Goal: Task Accomplishment & Management: Use online tool/utility

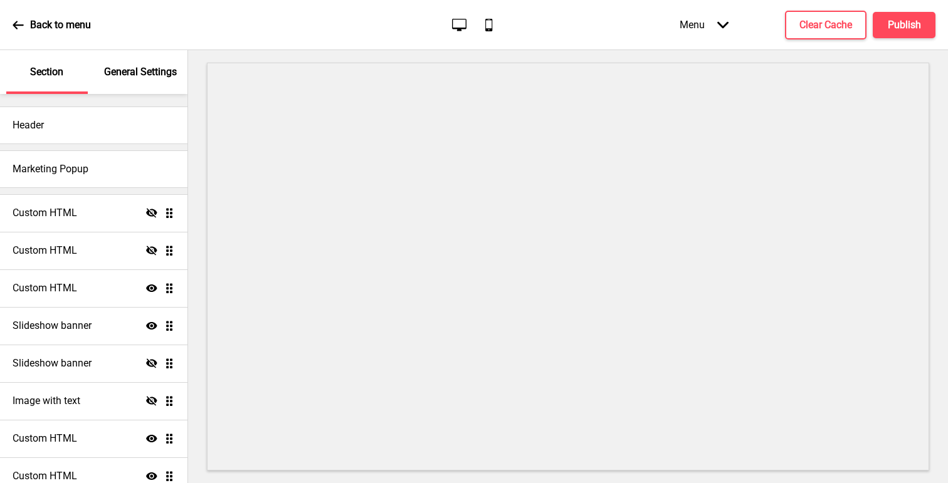
click at [43, 290] on h4 "Custom HTML" at bounding box center [45, 288] width 65 height 14
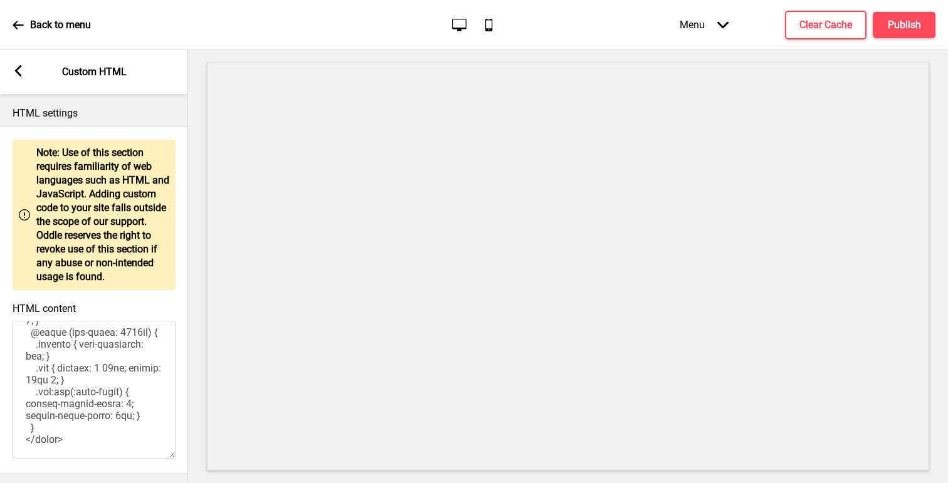
scroll to position [1020, 0]
click at [16, 71] on icon at bounding box center [18, 70] width 7 height 11
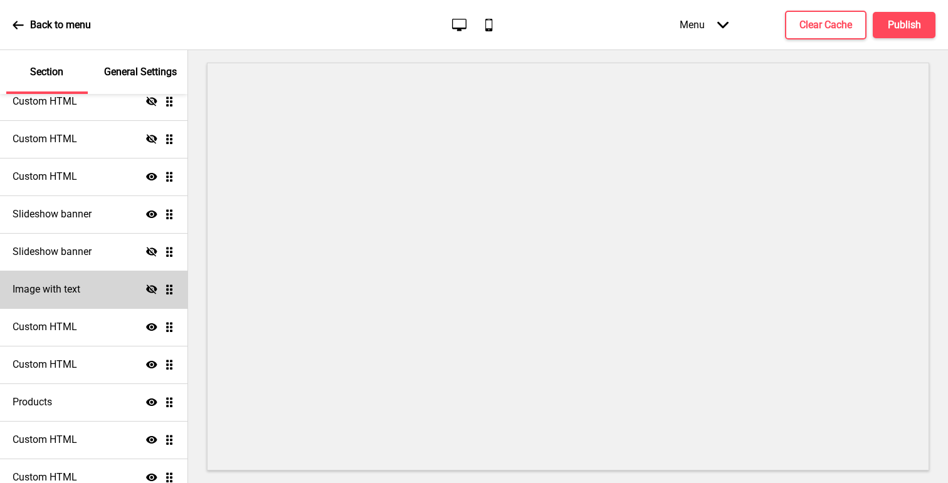
scroll to position [120, 0]
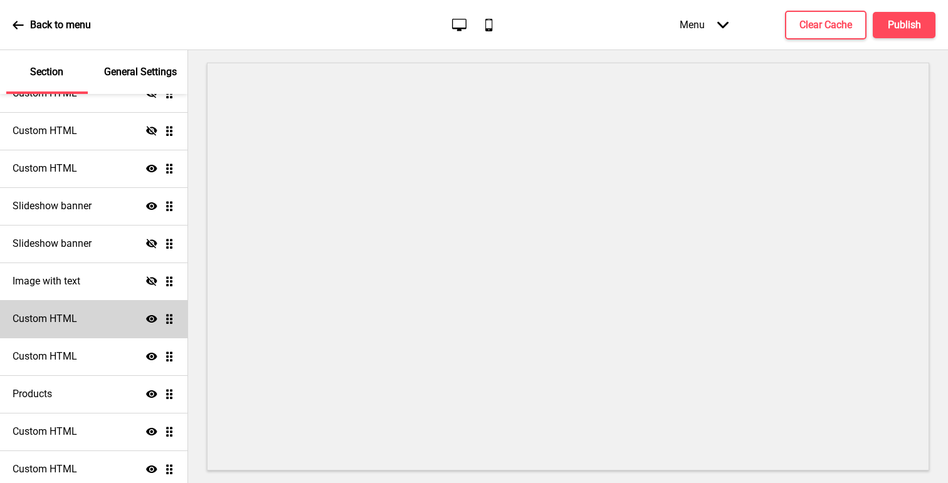
click at [68, 319] on h4 "Custom HTML" at bounding box center [45, 319] width 65 height 14
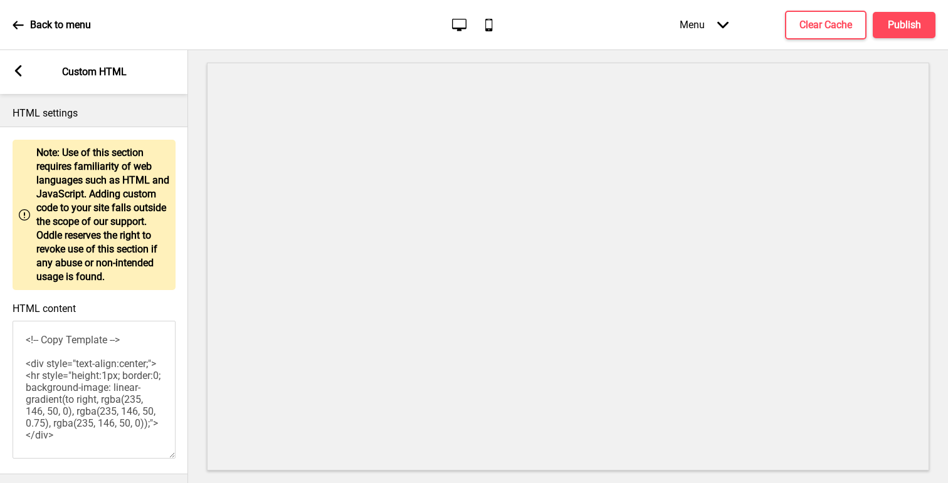
scroll to position [0, 0]
click at [18, 75] on rect at bounding box center [18, 70] width 11 height 11
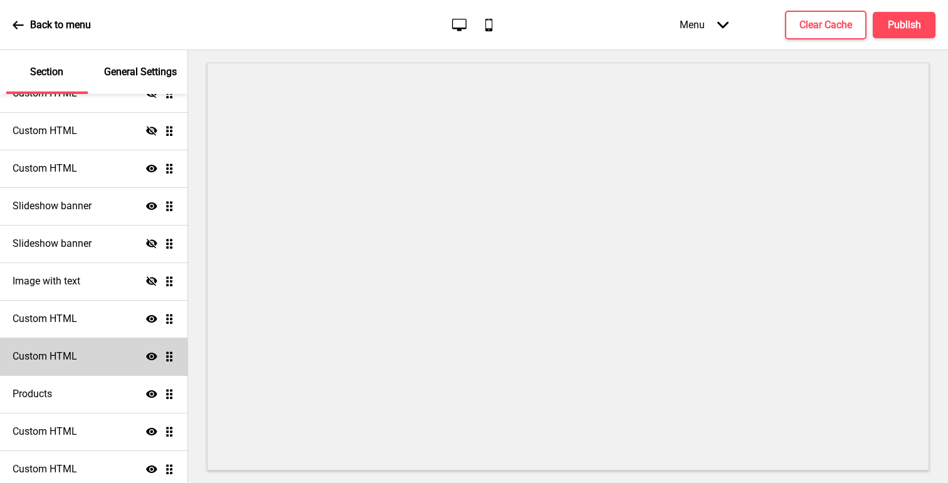
click at [59, 347] on div "Custom HTML Show Drag" at bounding box center [93, 357] width 187 height 38
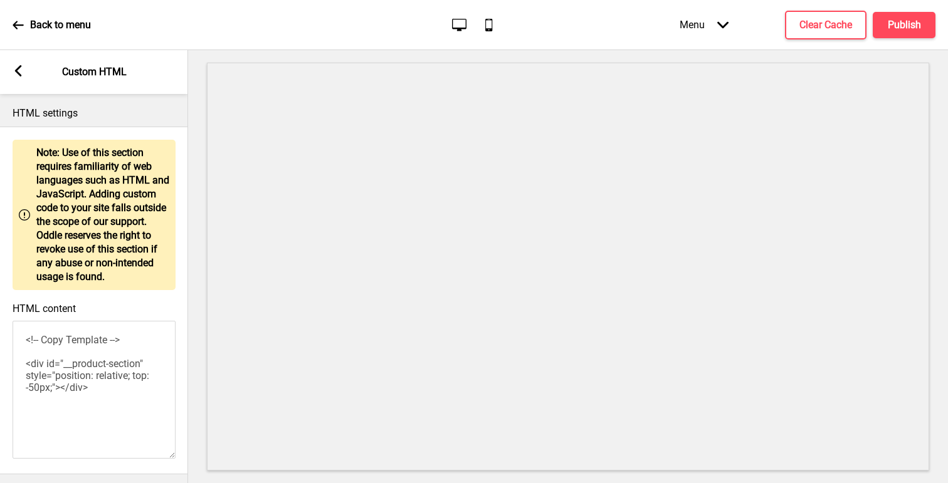
click at [14, 73] on rect at bounding box center [18, 70] width 11 height 11
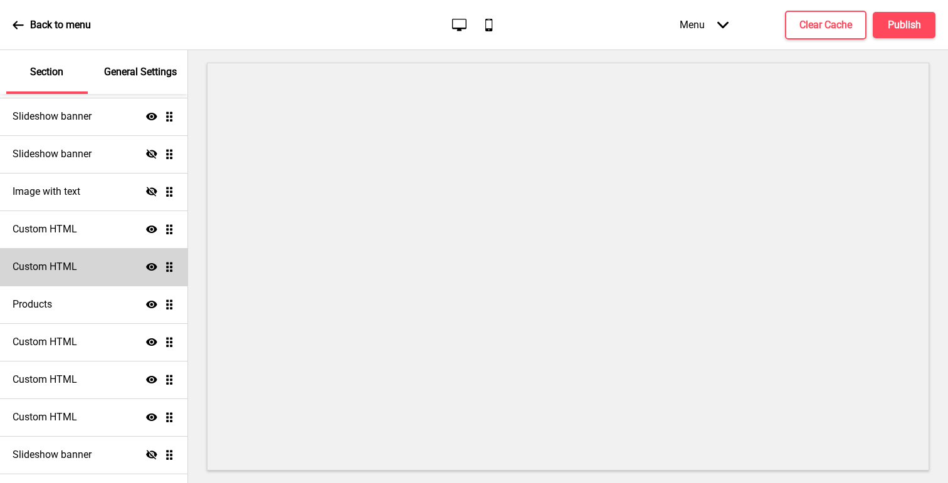
scroll to position [216, 0]
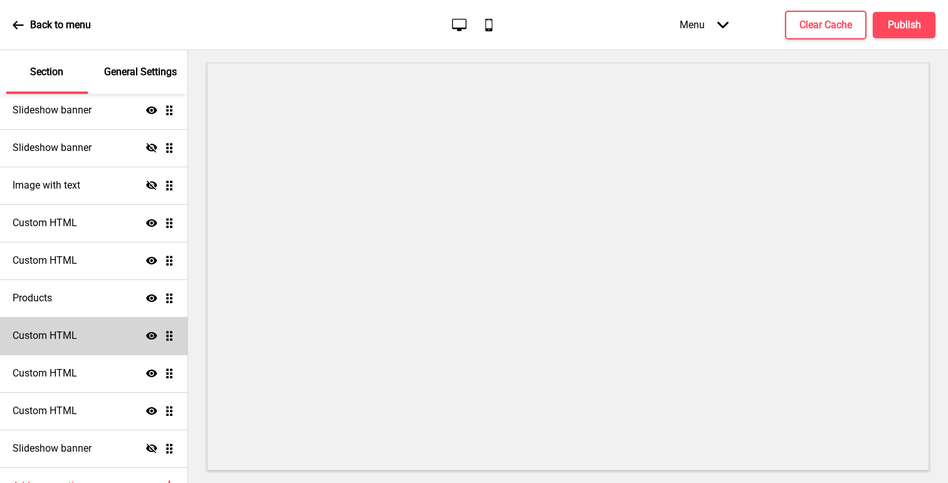
click at [82, 330] on div "Custom HTML Show Drag" at bounding box center [93, 336] width 187 height 38
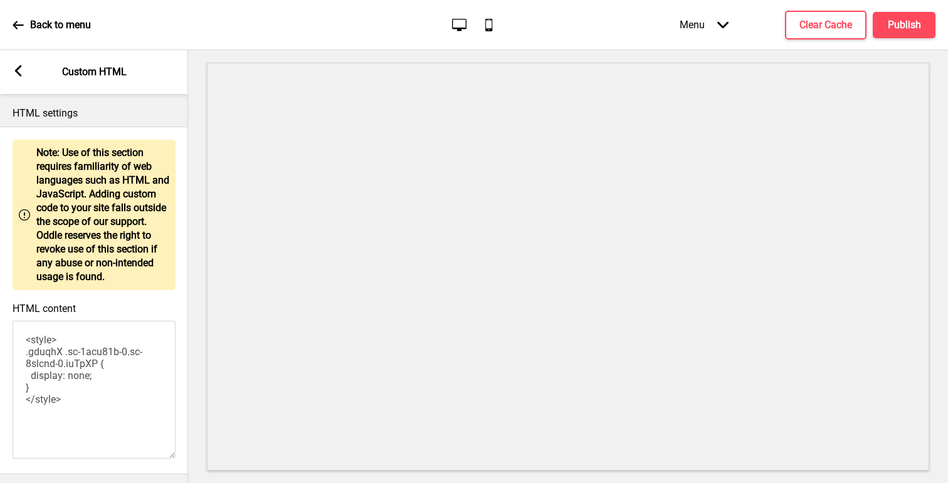
click at [17, 73] on icon at bounding box center [18, 70] width 7 height 11
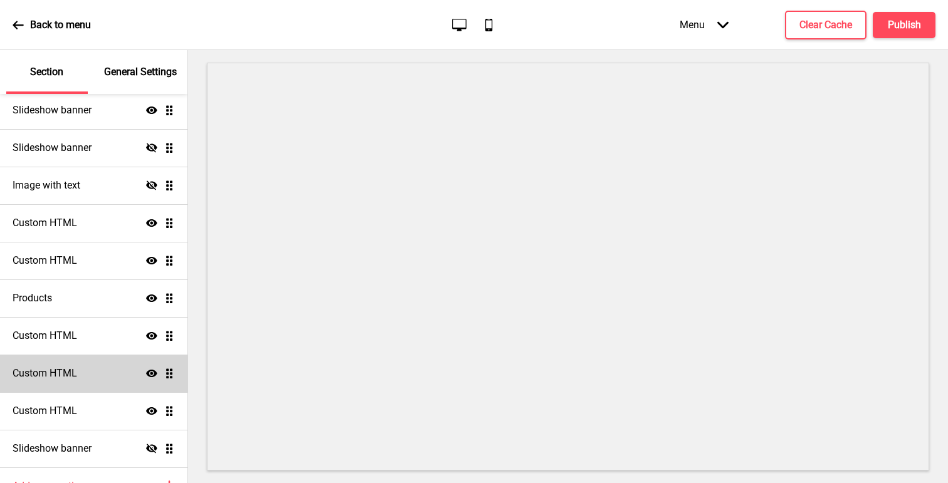
click at [65, 389] on div "Custom HTML Show Drag" at bounding box center [93, 374] width 187 height 38
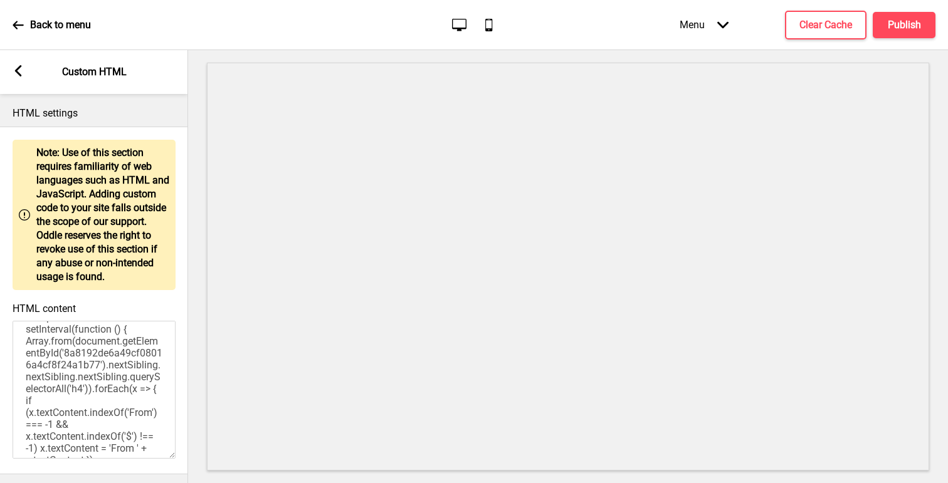
scroll to position [48, 0]
click at [119, 367] on textarea "<!-- Adding From to some items hack --> <script> setInterval(function () { Arra…" at bounding box center [94, 390] width 163 height 138
click at [41, 377] on textarea "<!-- Adding From to some items hack --> <script> setInterval(function () { Arra…" at bounding box center [94, 390] width 163 height 138
click at [98, 380] on textarea "<!-- Adding From to some items hack --> <script> setInterval(function () { Arra…" at bounding box center [94, 390] width 163 height 138
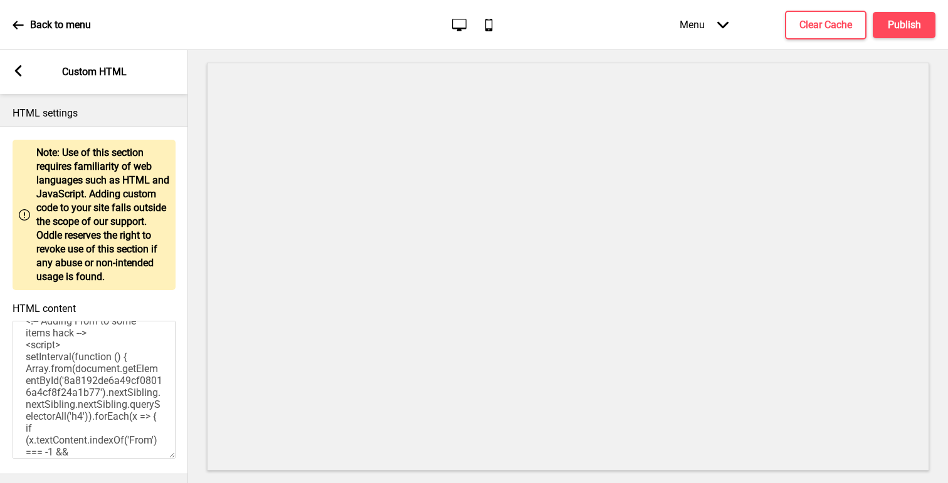
scroll to position [0, 0]
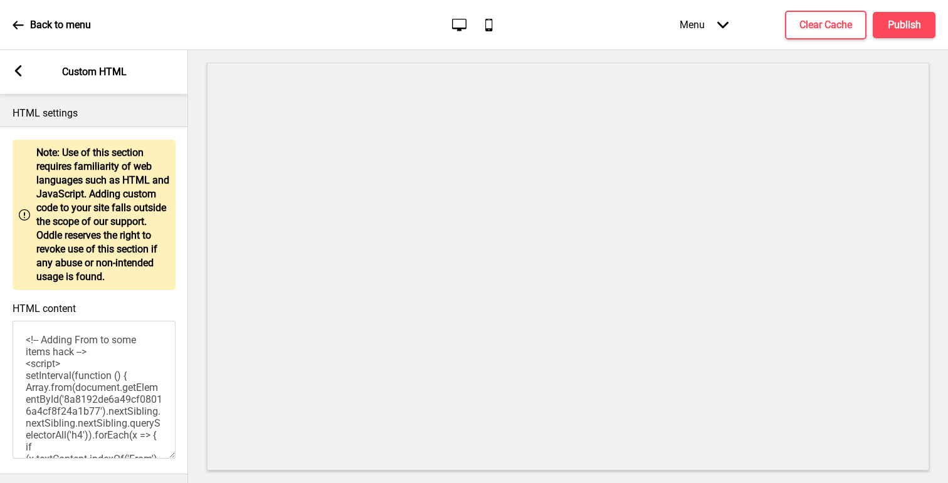
drag, startPoint x: 47, startPoint y: 341, endPoint x: 76, endPoint y: 349, distance: 29.8
click at [76, 349] on textarea "<!-- Adding From to some items hack --> <script> setInterval(function () { Arra…" at bounding box center [94, 390] width 163 height 138
click at [89, 399] on textarea "<!-- Adding From to some items hack --> <script> setInterval(function () { Arra…" at bounding box center [94, 390] width 163 height 138
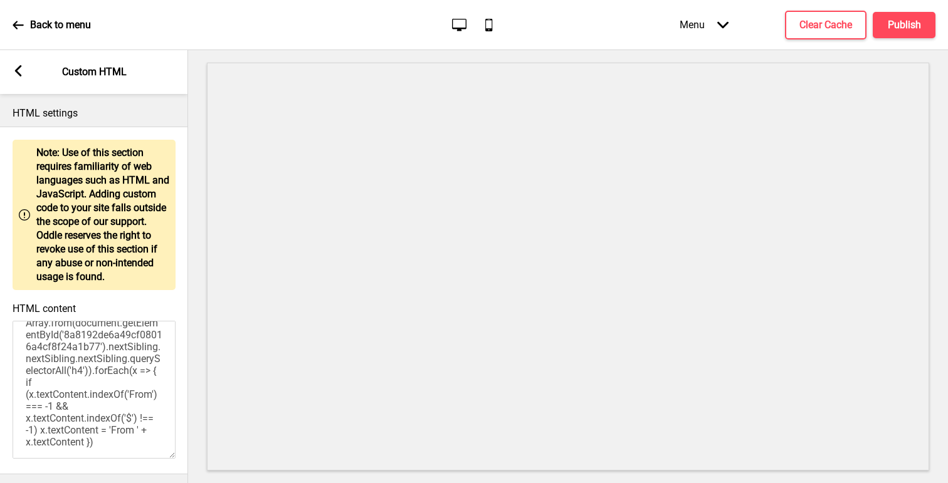
scroll to position [59, 0]
click at [118, 354] on textarea "<!-- Adding From to some items hack --> <script> setInterval(function () { Arra…" at bounding box center [94, 390] width 163 height 138
click at [40, 366] on textarea "<!-- Adding From to some items hack --> <script> setInterval(function () { Arra…" at bounding box center [94, 390] width 163 height 138
click at [98, 369] on textarea "<!-- Adding From to some items hack --> <script> setInterval(function () { Arra…" at bounding box center [94, 390] width 163 height 138
click at [156, 367] on textarea "<!-- Adding From to some items hack --> <script> setInterval(function () { Arra…" at bounding box center [94, 390] width 163 height 138
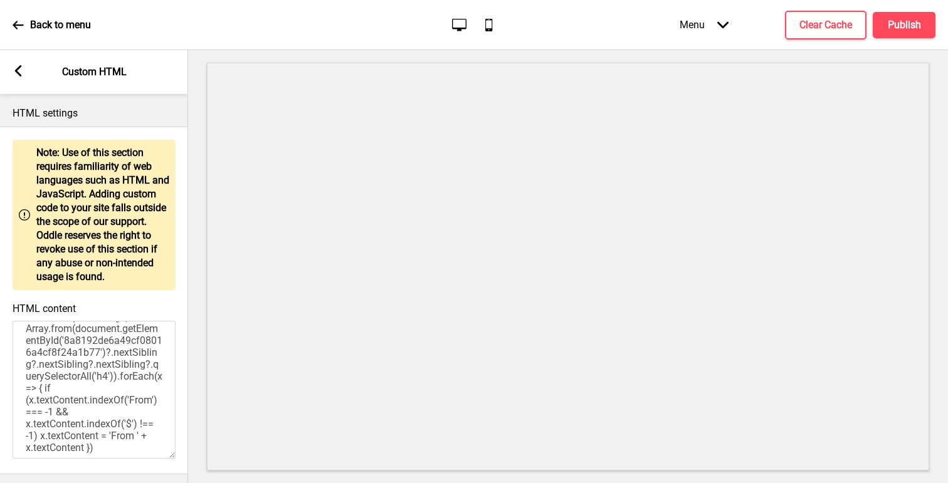
click at [132, 379] on textarea "<!-- Adding From to some items hack --> <script> setInterval(function () { Arra…" at bounding box center [94, 390] width 163 height 138
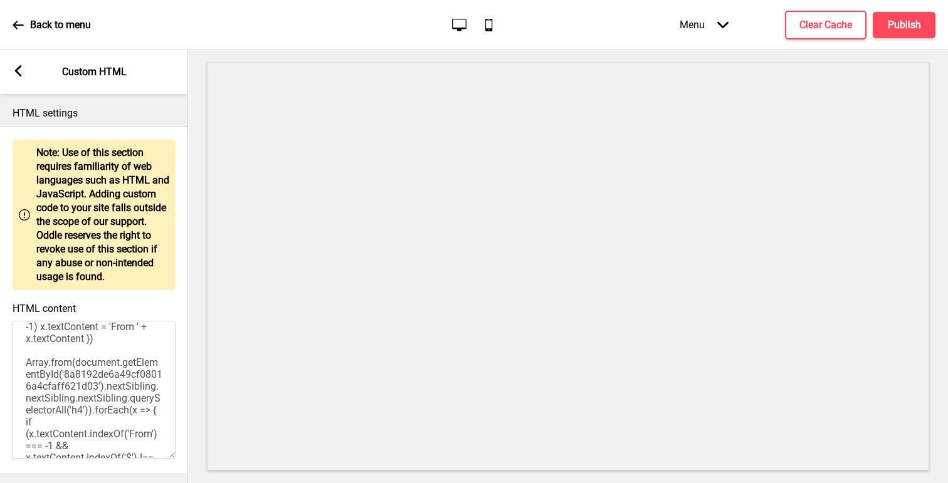
scroll to position [172, 0]
click at [76, 360] on textarea "<!-- Adding From to some items hack --> <script> setInterval(function () { Arra…" at bounding box center [94, 390] width 163 height 138
click at [117, 384] on textarea "<!-- Adding From to some items hack --> <script> setInterval(function () { Arra…" at bounding box center [94, 390] width 163 height 138
click at [40, 396] on textarea "<!-- Adding From to some items hack --> <script> setInterval(function () { Arra…" at bounding box center [94, 390] width 163 height 138
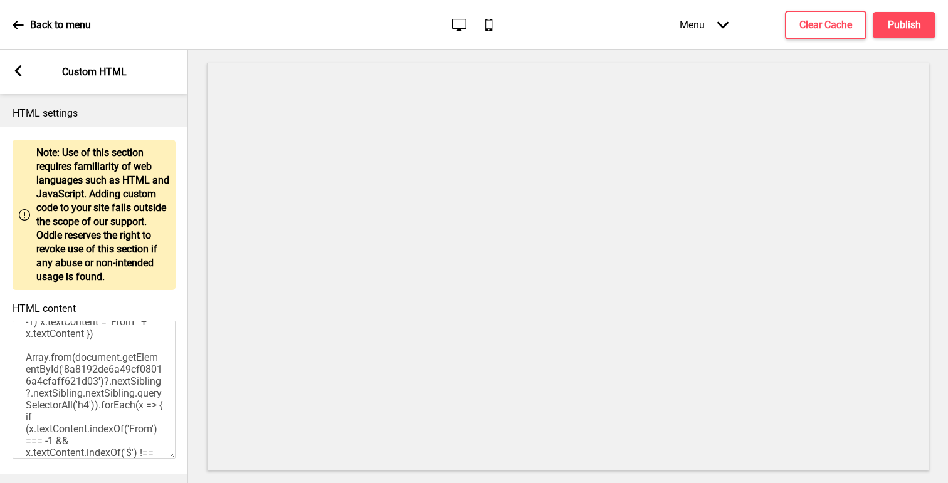
click at [98, 397] on textarea "<!-- Adding From to some items hack --> <script> setInterval(function () { Arra…" at bounding box center [94, 390] width 163 height 138
click at [155, 398] on textarea "<!-- Adding From to some items hack --> <script> setInterval(function () { Arra…" at bounding box center [94, 390] width 163 height 138
click at [132, 409] on textarea "<!-- Adding From to some items hack --> <script> setInterval(function () { Arra…" at bounding box center [94, 390] width 163 height 138
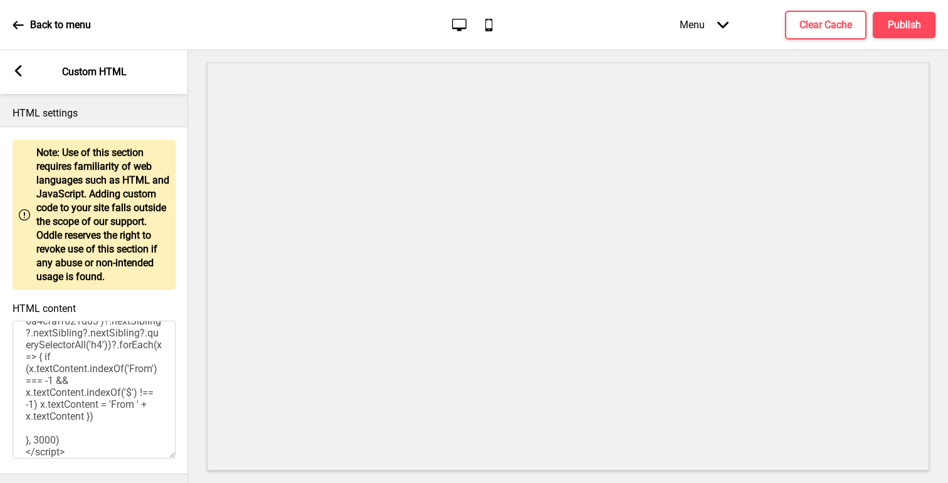
scroll to position [246, 0]
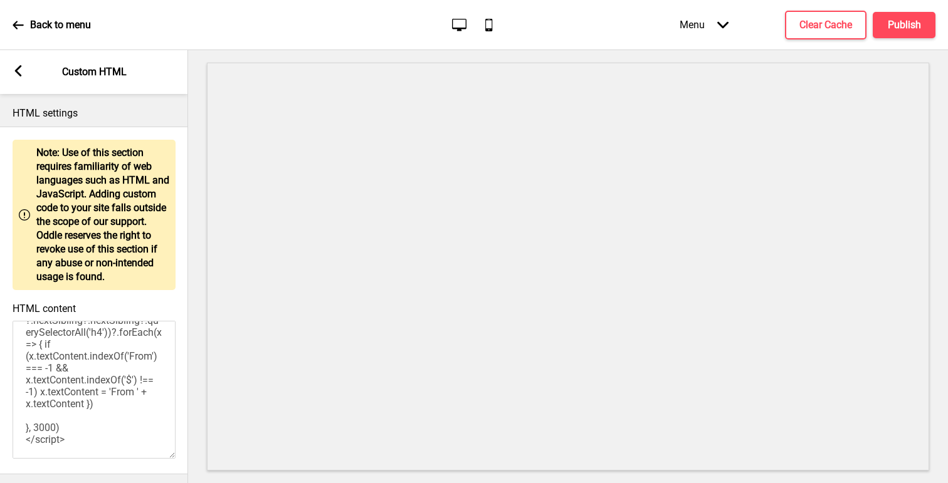
type textarea "<!-- Adding From to some items hack --> <script> setInterval(function () { Arra…"
click at [16, 72] on icon at bounding box center [18, 70] width 7 height 11
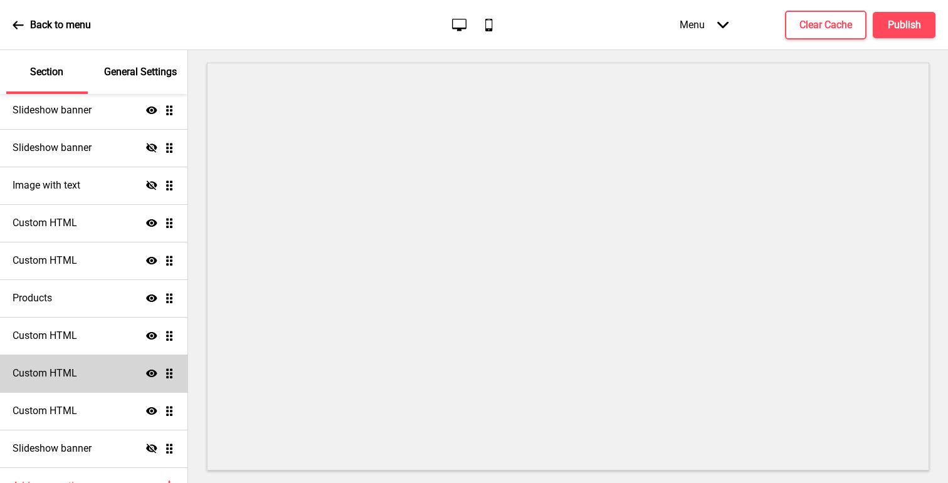
click at [97, 370] on div "Custom HTML Show Drag" at bounding box center [93, 374] width 187 height 38
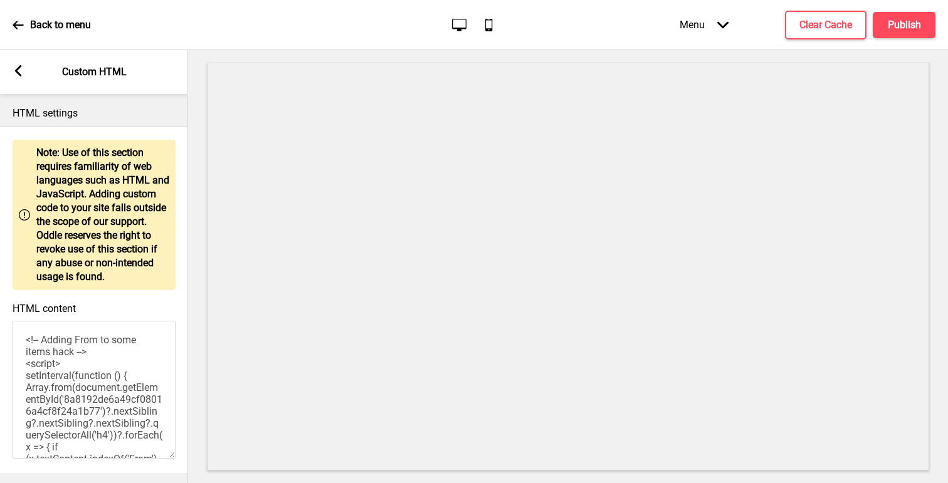
click at [16, 73] on icon at bounding box center [18, 70] width 7 height 11
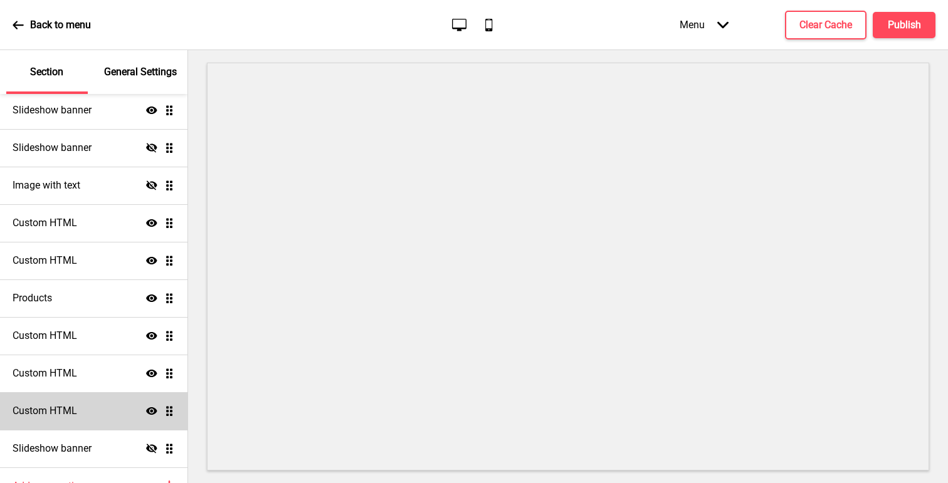
click at [97, 406] on div "Custom HTML Show Drag" at bounding box center [93, 411] width 187 height 38
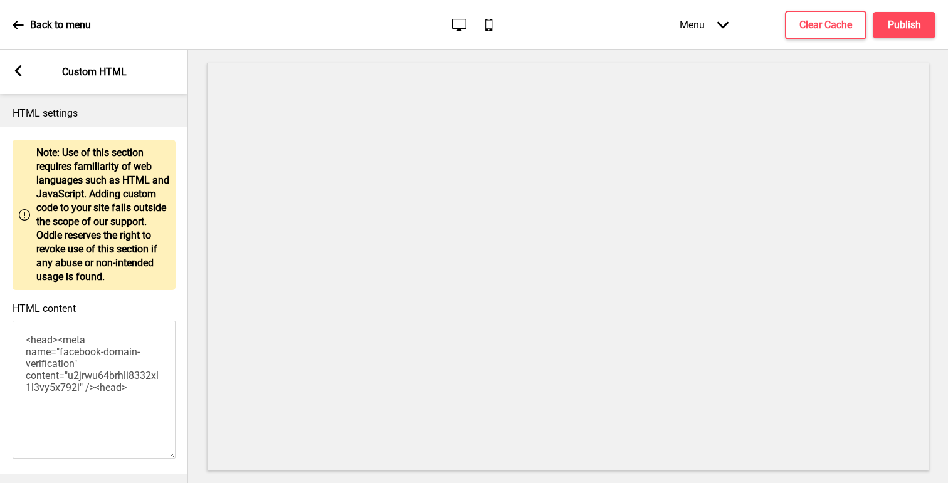
click at [19, 70] on rect at bounding box center [18, 70] width 11 height 11
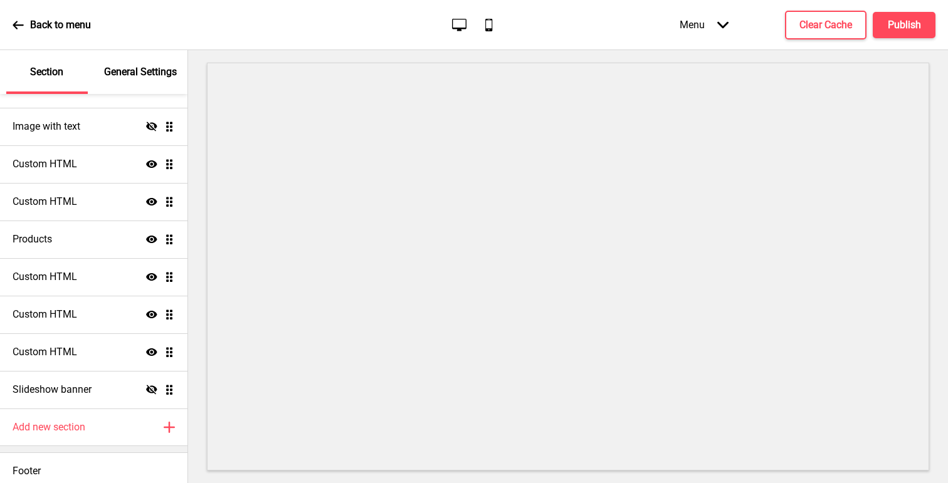
scroll to position [281, 0]
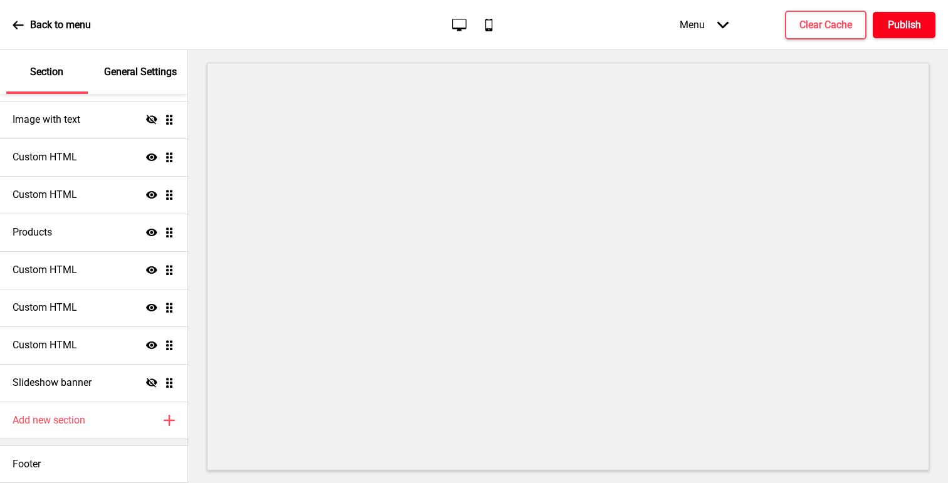
click at [903, 19] on h4 "Publish" at bounding box center [904, 25] width 33 height 14
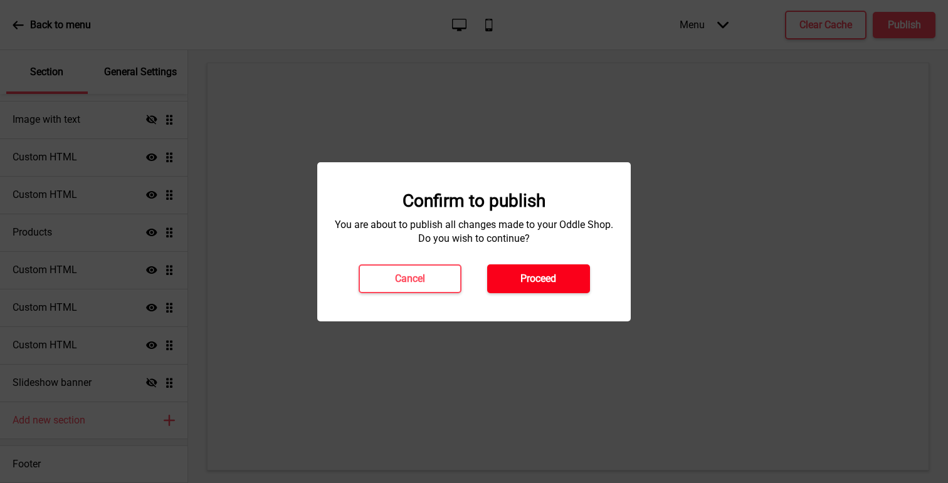
click at [500, 281] on button "Proceed" at bounding box center [538, 279] width 103 height 29
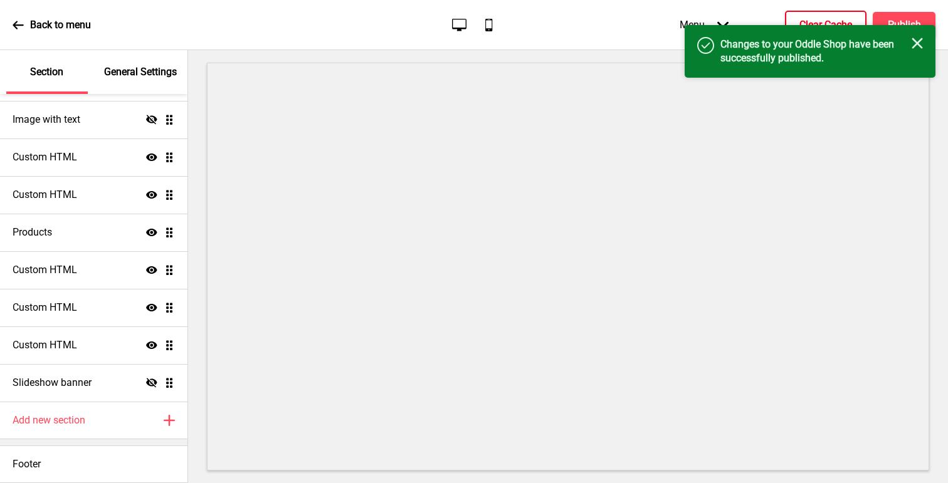
click at [804, 14] on button "Clear Cache" at bounding box center [825, 25] width 81 height 29
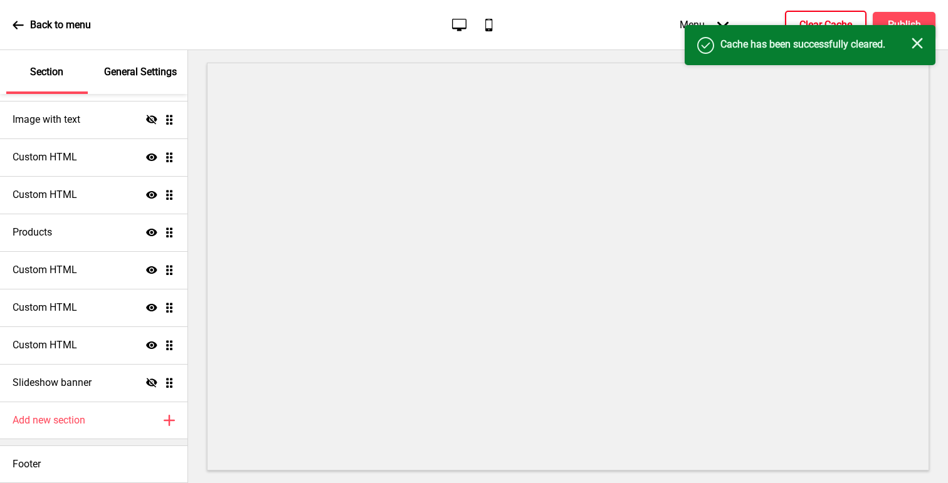
click at [821, 15] on button "Clear Cache" at bounding box center [825, 25] width 81 height 29
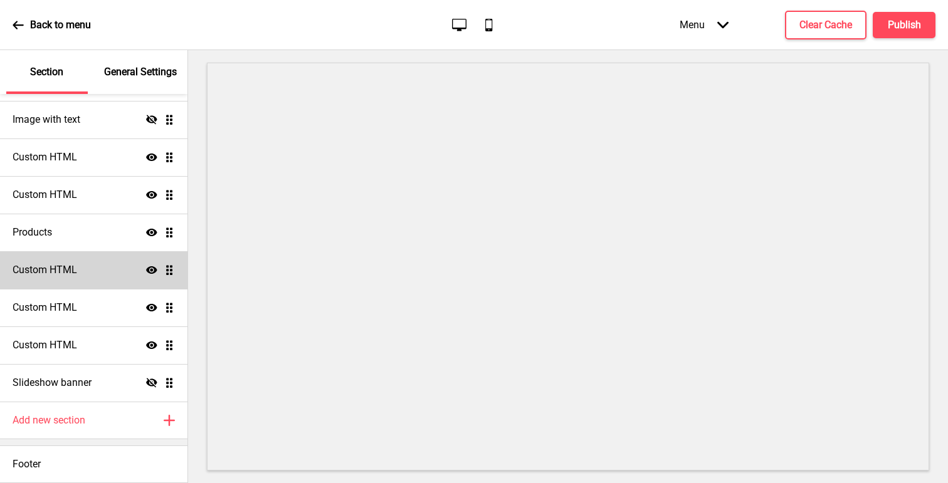
click at [83, 283] on div "Custom HTML Show Drag" at bounding box center [93, 270] width 187 height 38
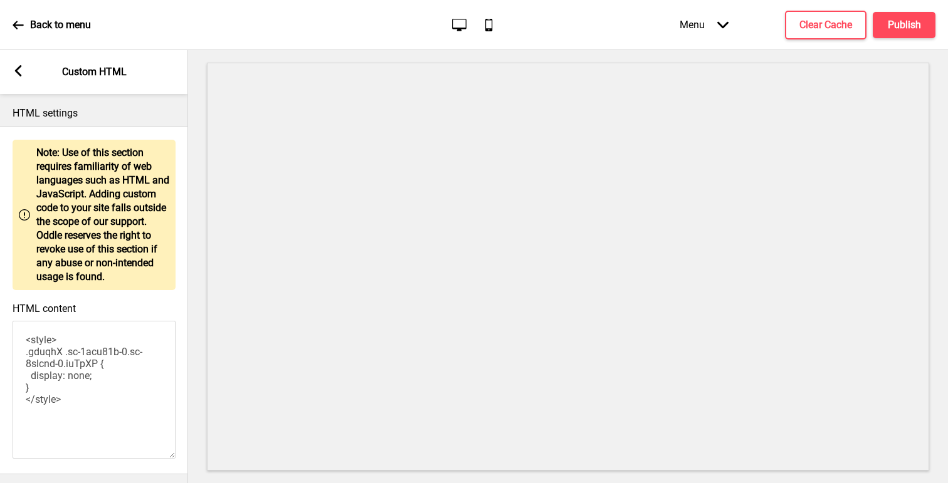
click at [19, 71] on rect at bounding box center [18, 70] width 11 height 11
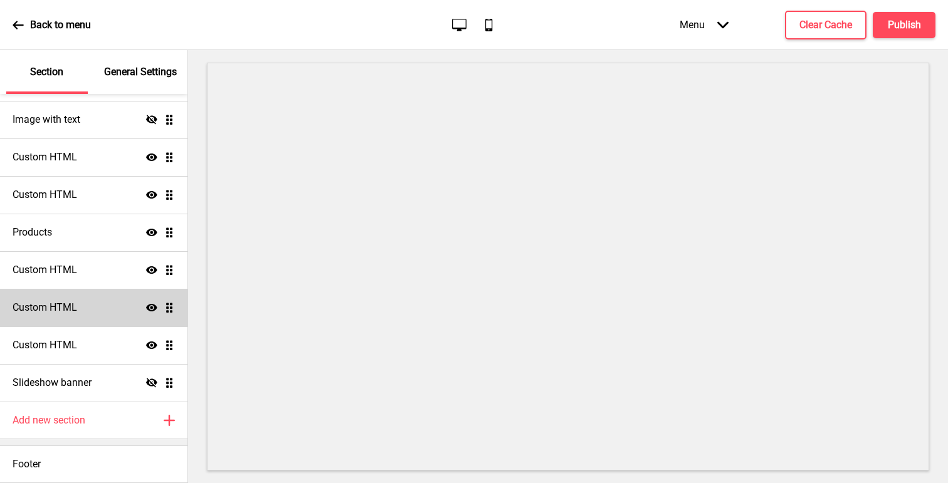
click at [83, 307] on div "Custom HTML Show Drag" at bounding box center [93, 308] width 187 height 38
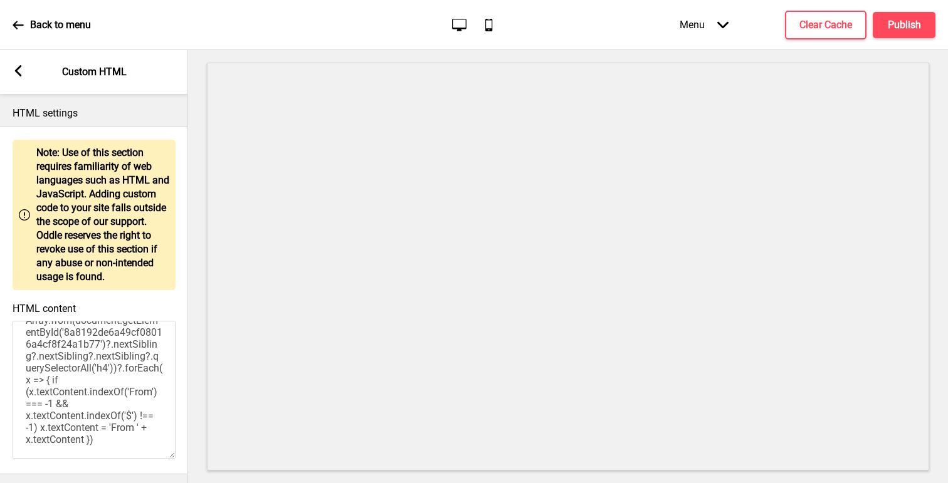
scroll to position [55, 0]
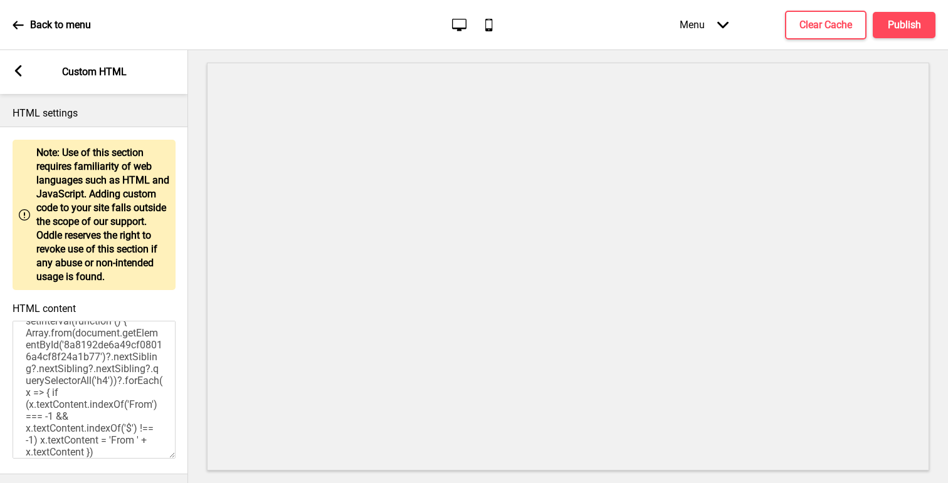
click at [129, 384] on textarea "<!-- Adding From to some items hack --> <script> setInterval(function () { Arra…" at bounding box center [94, 390] width 163 height 138
click at [136, 385] on textarea "<!-- Adding From to some items hack --> <script> setInterval(function () { Arra…" at bounding box center [94, 390] width 163 height 138
click at [128, 384] on textarea "<!-- Adding From to some items hack --> <script> setInterval(function () { Arra…" at bounding box center [94, 390] width 163 height 138
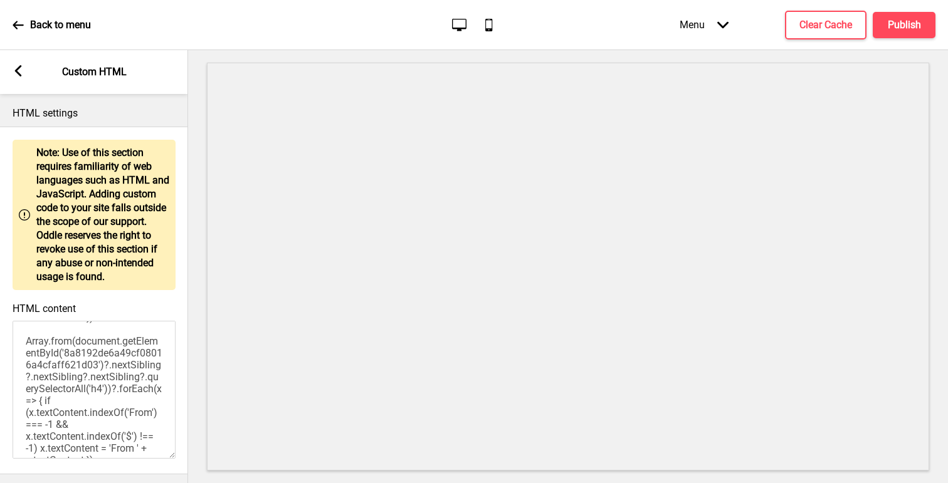
scroll to position [191, 0]
click at [136, 389] on textarea "<!-- Adding From to some items hack --> <script> setInterval(function () { Arra…" at bounding box center [94, 390] width 163 height 138
click at [129, 389] on textarea "<!-- Adding From to some items hack --> <script> setInterval(function () { Arra…" at bounding box center [94, 390] width 163 height 138
type textarea "<!-- Adding From to some items hack --> <script> setInterval(function () { Arra…"
click at [886, 29] on button "Publish" at bounding box center [904, 25] width 63 height 26
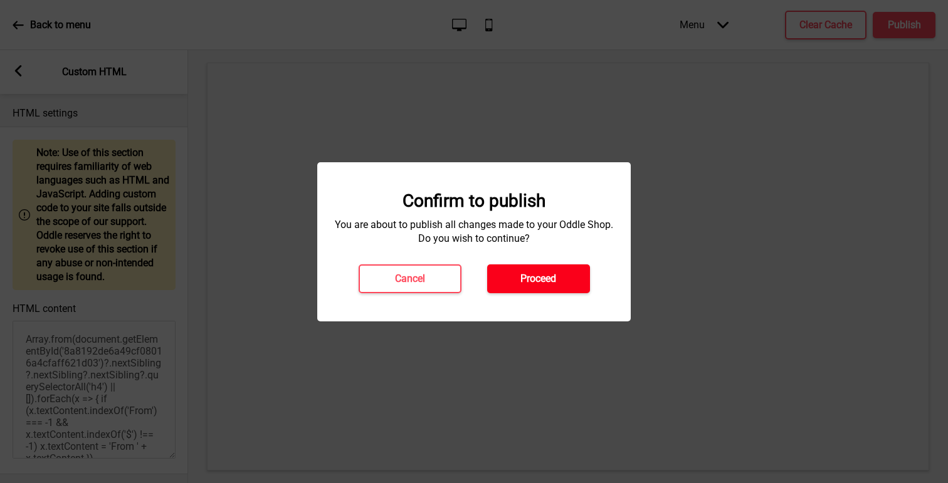
click at [540, 282] on h4 "Proceed" at bounding box center [538, 279] width 36 height 14
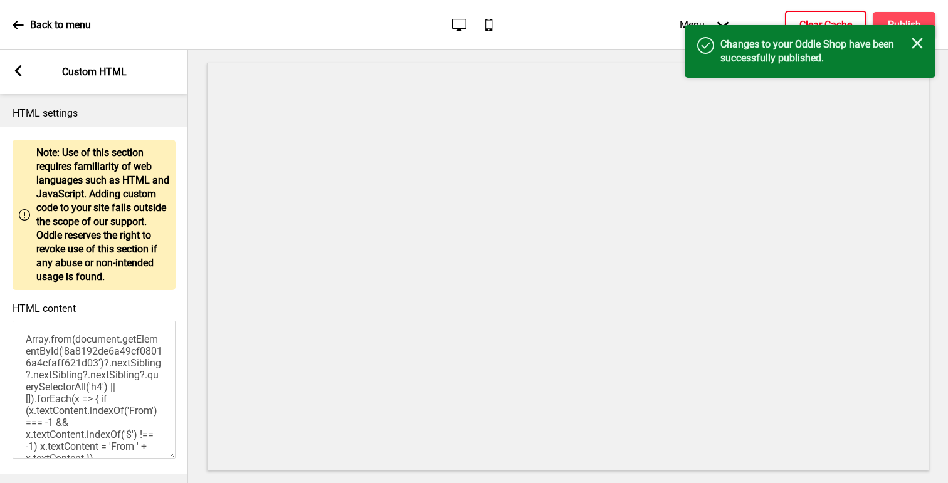
click at [807, 18] on h4 "Clear Cache" at bounding box center [825, 25] width 53 height 14
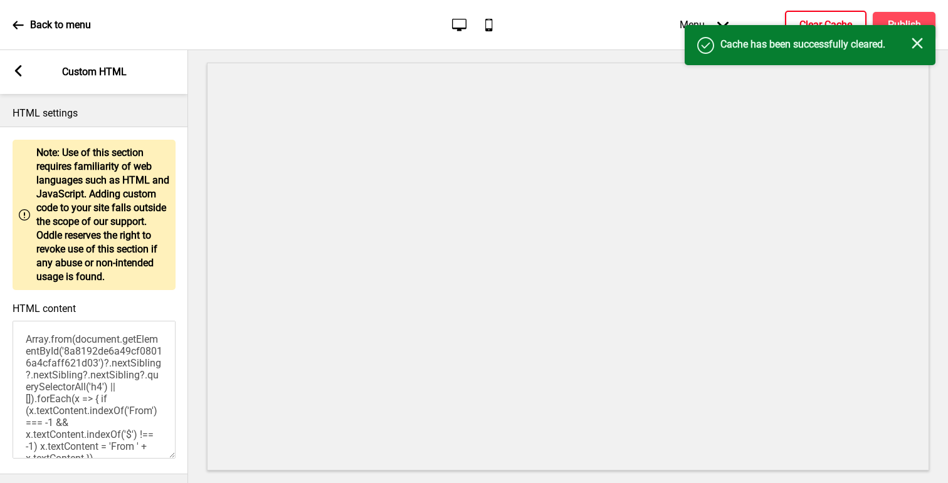
click at [814, 13] on button "Clear Cache" at bounding box center [825, 25] width 81 height 29
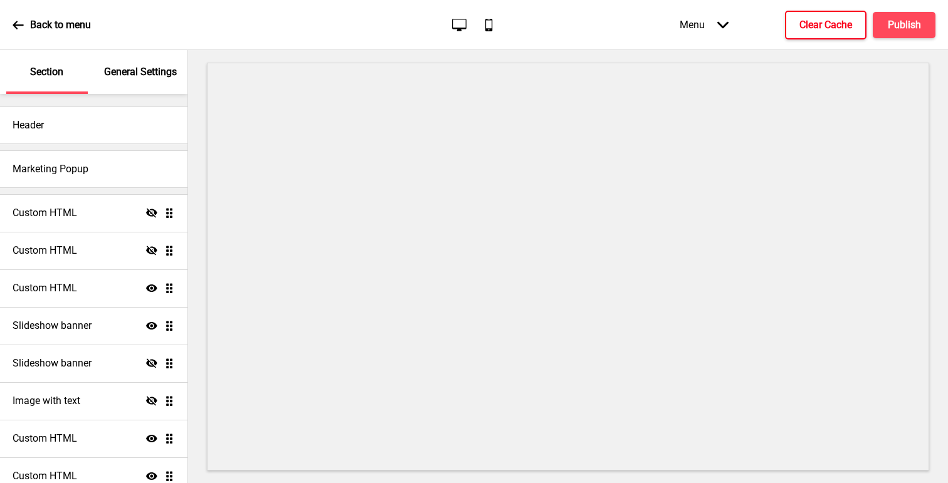
click at [816, 28] on h4 "Clear Cache" at bounding box center [825, 25] width 53 height 14
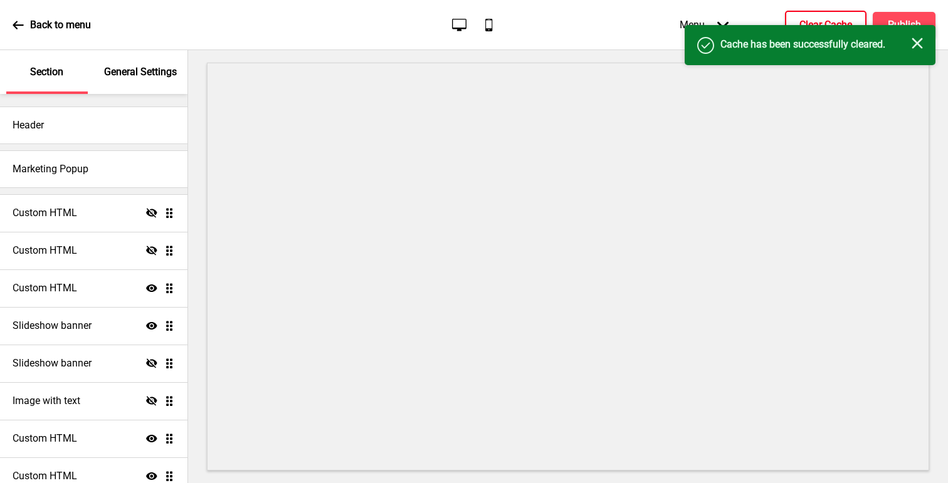
click at [819, 16] on button "Clear Cache" at bounding box center [825, 25] width 81 height 29
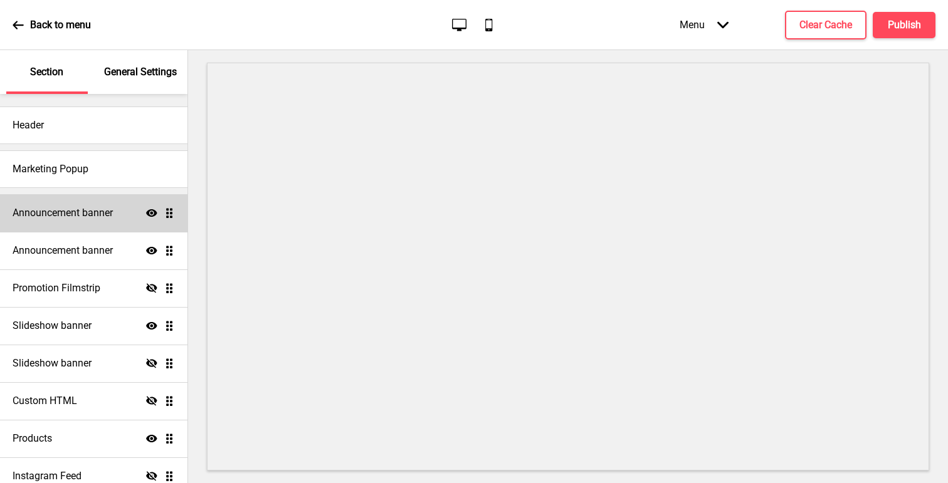
click at [61, 211] on h4 "Announcement banner" at bounding box center [63, 213] width 100 height 14
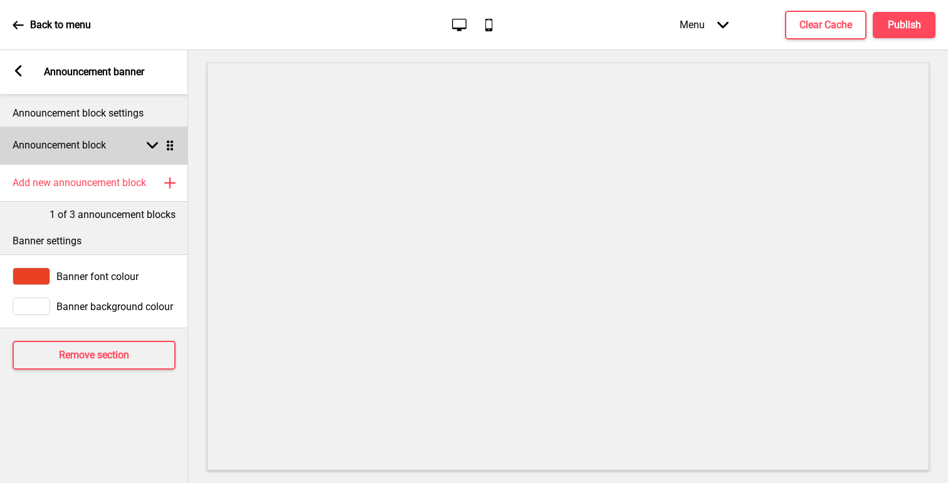
click at [92, 155] on div "Announcement block Arrow down Drag" at bounding box center [94, 146] width 188 height 38
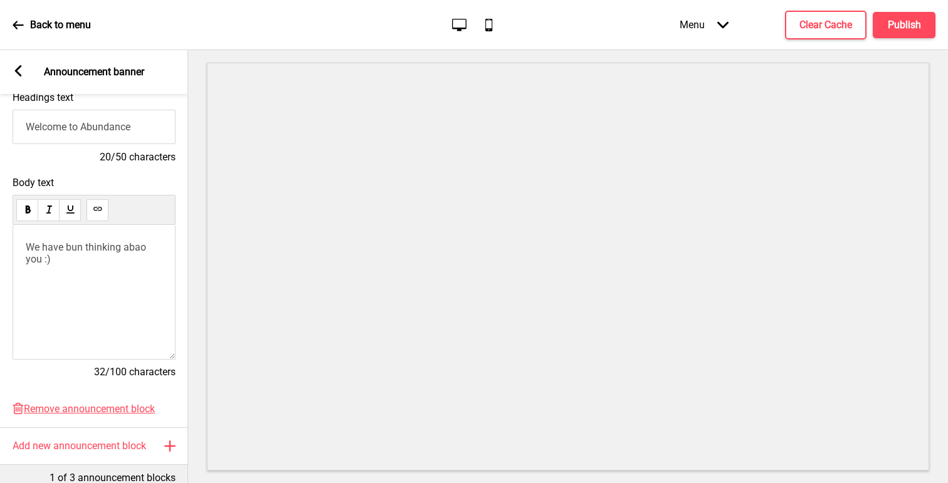
scroll to position [167, 0]
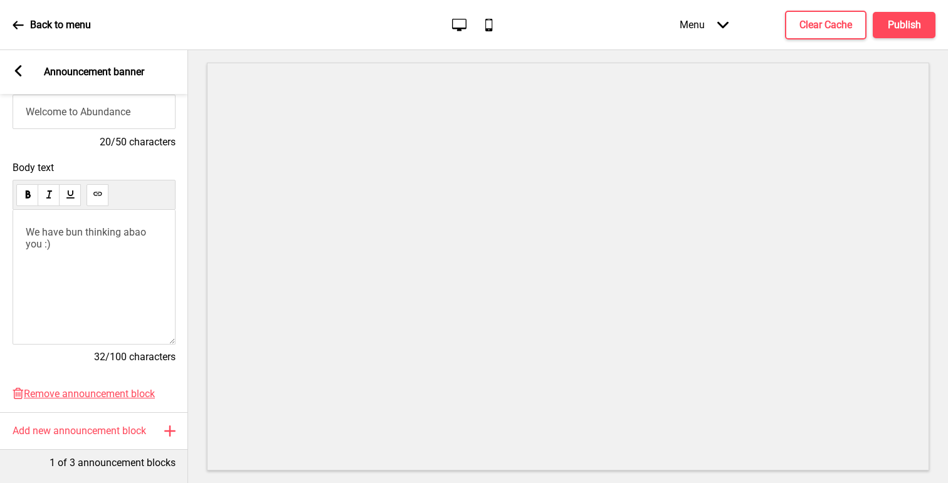
click at [13, 69] on rect at bounding box center [18, 70] width 11 height 11
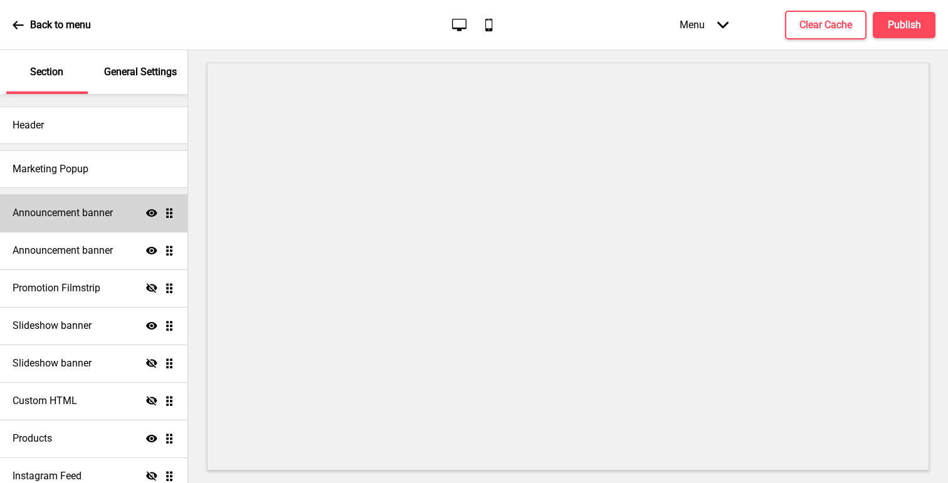
click at [46, 204] on div "Announcement banner Show Drag" at bounding box center [93, 213] width 187 height 38
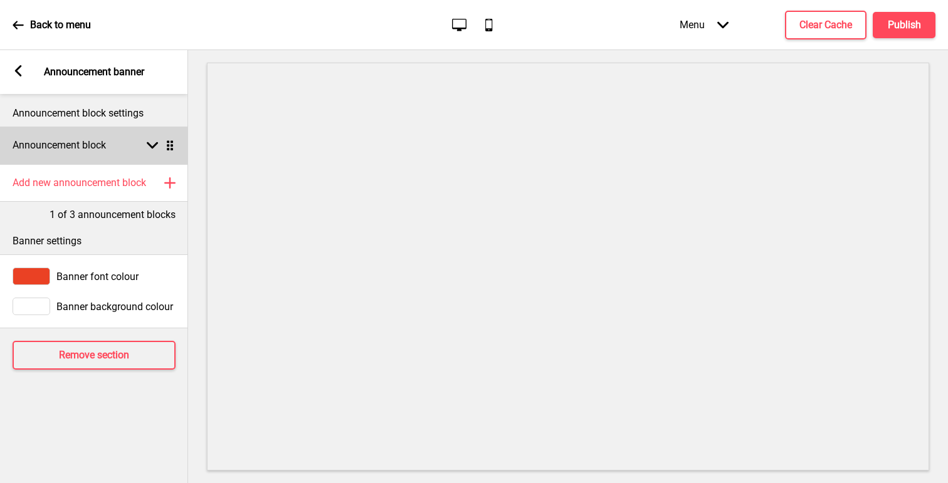
click at [96, 147] on h4 "Announcement block" at bounding box center [59, 146] width 93 height 14
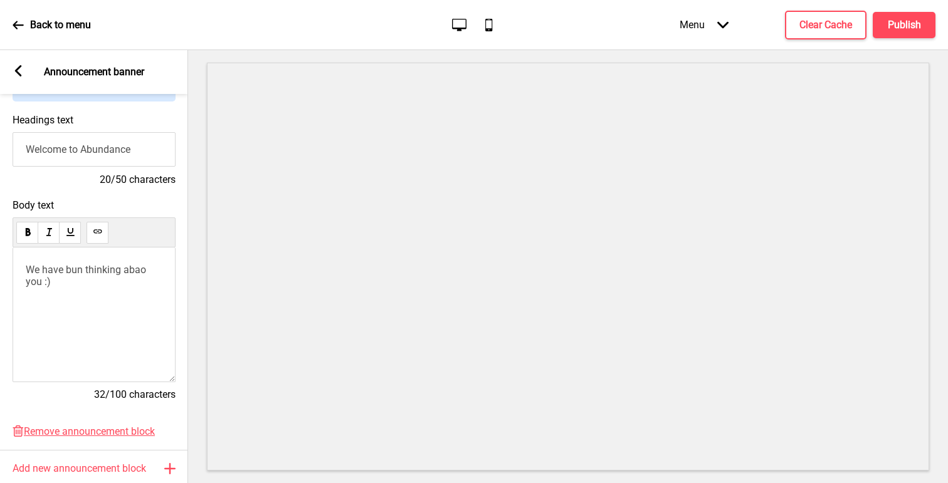
scroll to position [130, 0]
click at [75, 281] on p "We have bun thinking abao you :)" at bounding box center [94, 275] width 137 height 24
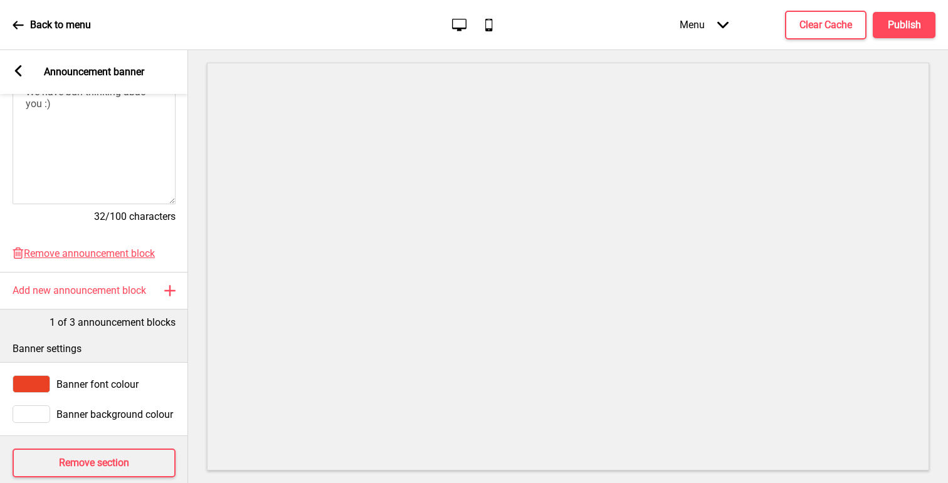
scroll to position [327, 0]
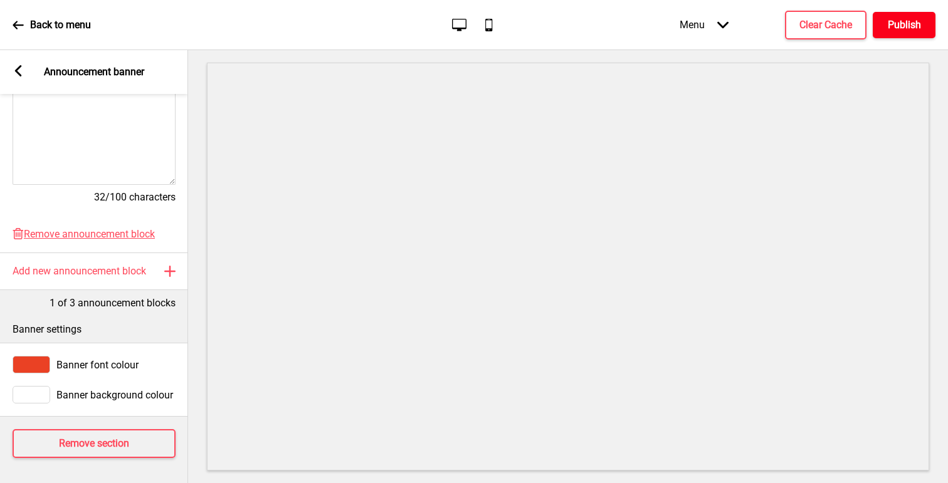
click at [900, 23] on h4 "Publish" at bounding box center [904, 25] width 33 height 14
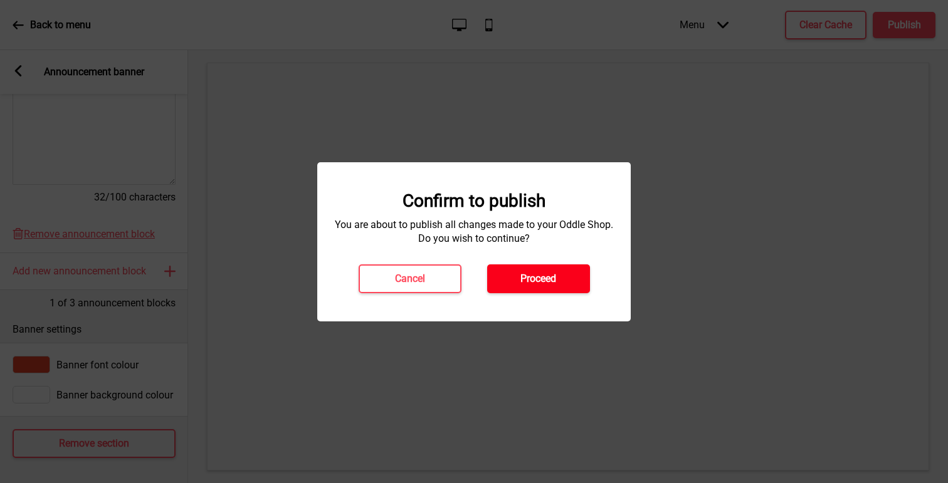
click at [553, 281] on h4 "Proceed" at bounding box center [538, 279] width 36 height 14
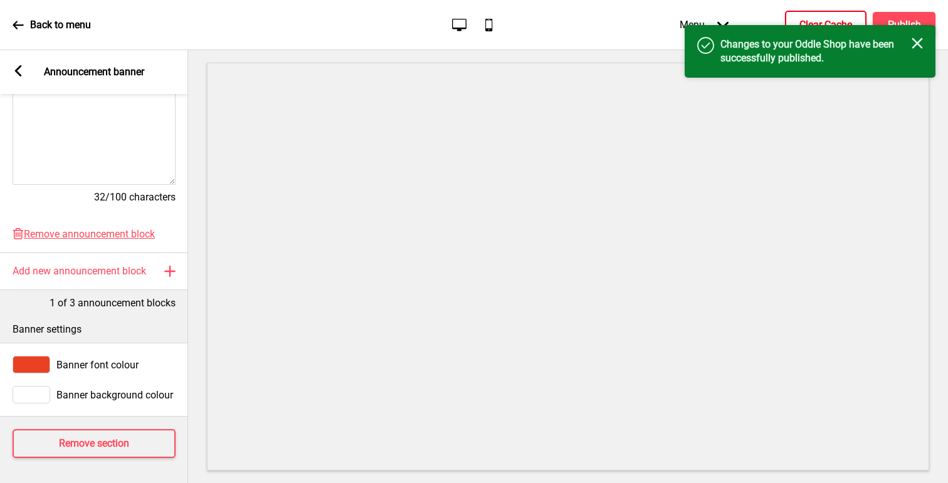
click at [813, 19] on h4 "Clear Cache" at bounding box center [825, 25] width 53 height 14
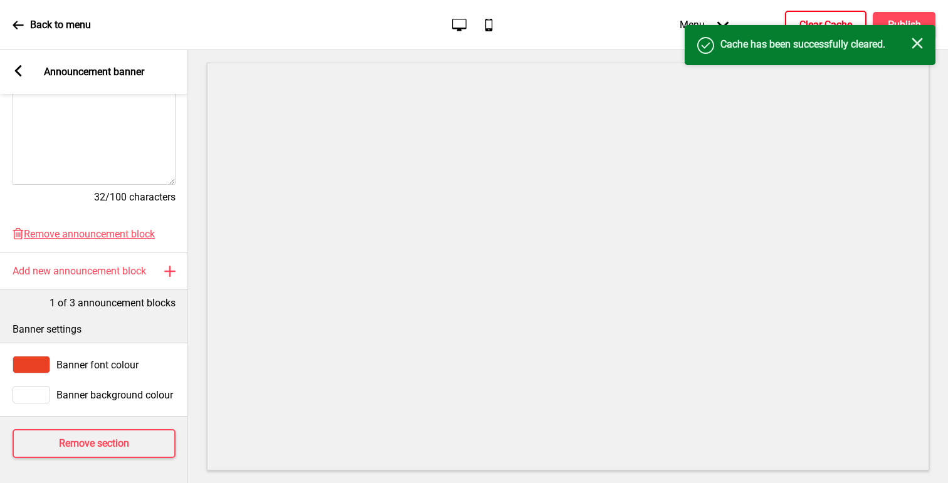
click at [819, 17] on button "Clear Cache" at bounding box center [825, 25] width 81 height 29
